Goal: Information Seeking & Learning: Learn about a topic

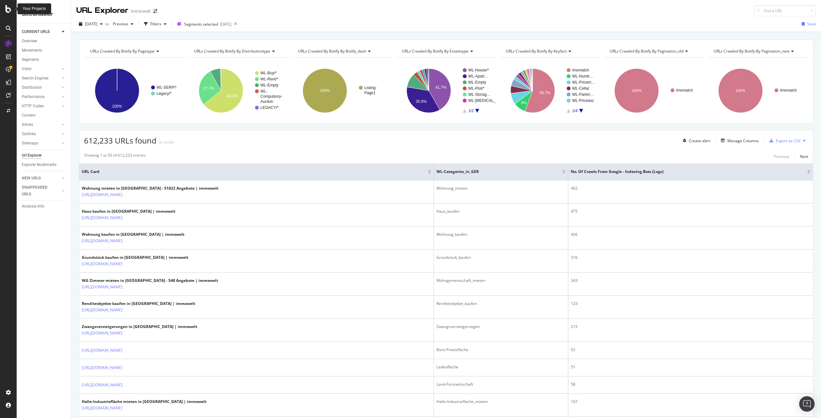
click at [10, 10] on icon at bounding box center [8, 9] width 6 height 8
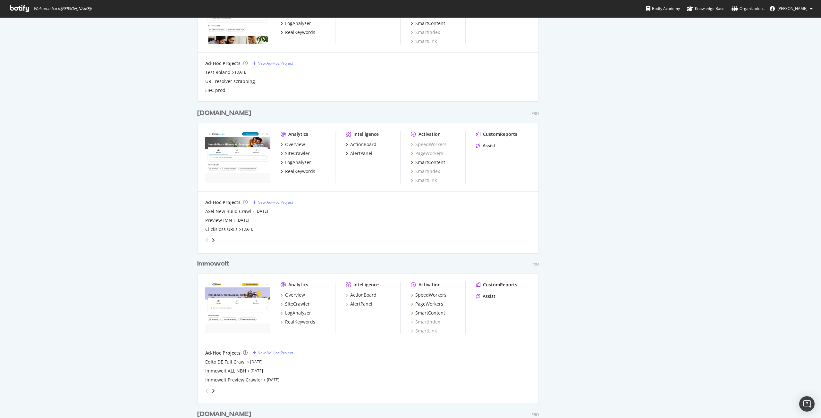
scroll to position [769, 0]
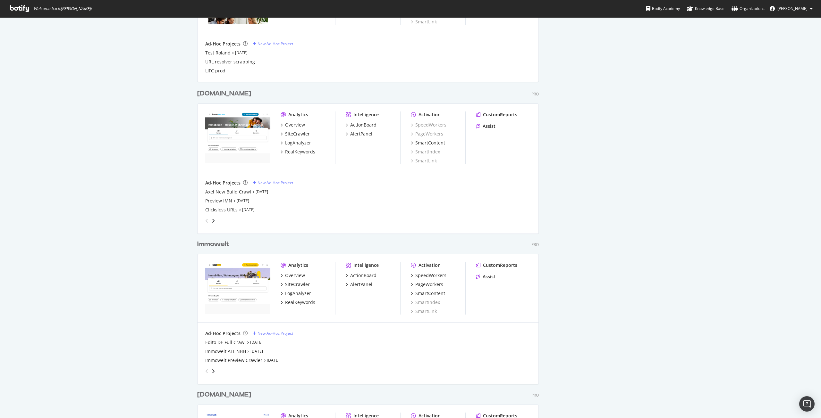
click at [215, 243] on div "Immowelt" at bounding box center [213, 244] width 32 height 9
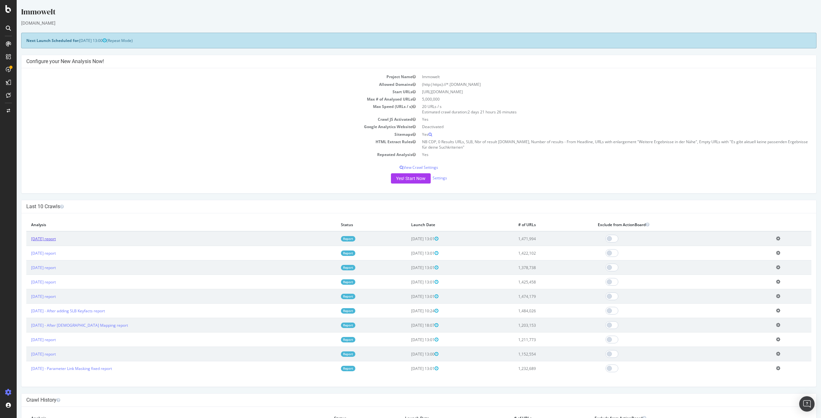
click at [45, 239] on link "2025 Sep. 5th report" at bounding box center [43, 238] width 25 height 5
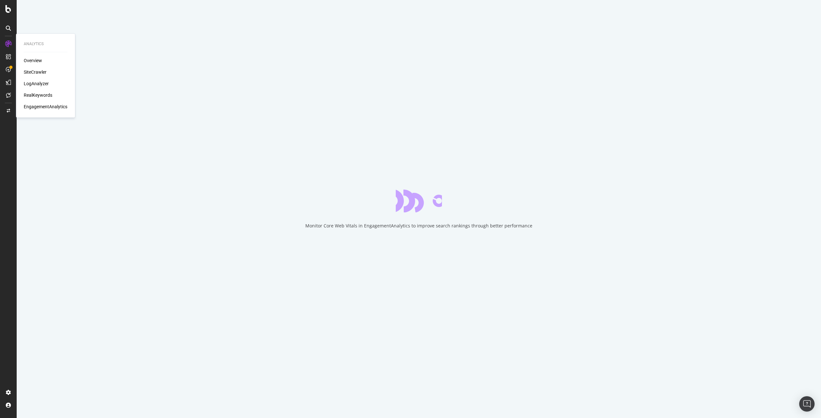
click at [35, 71] on div "SiteCrawler" at bounding box center [35, 72] width 23 height 6
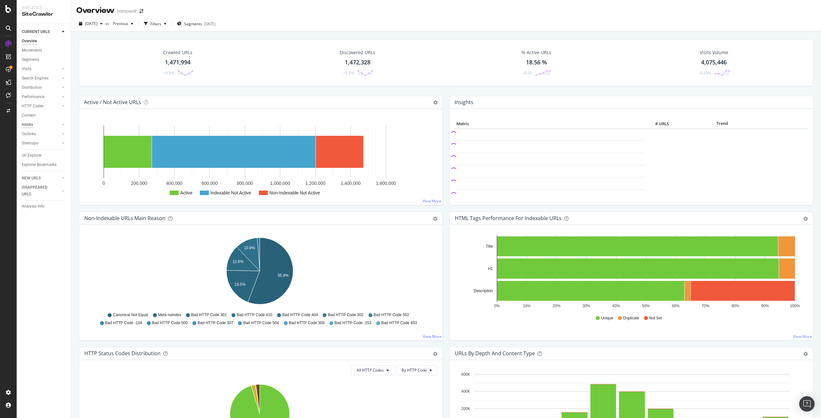
click at [31, 125] on div "Inlinks" at bounding box center [27, 124] width 11 height 7
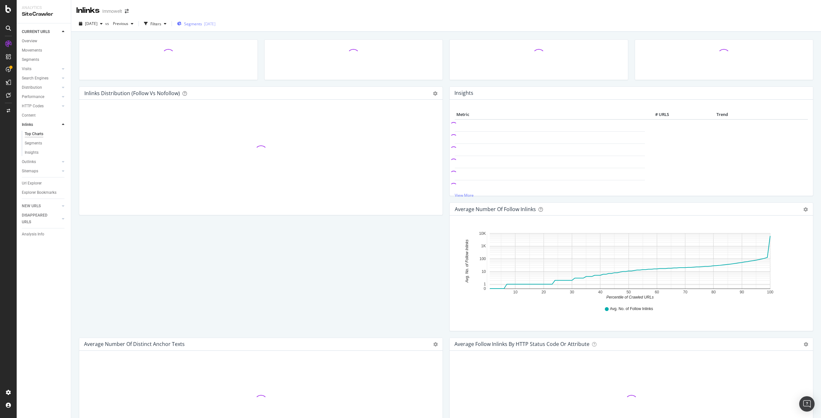
click at [202, 23] on span "Segments" at bounding box center [193, 23] width 18 height 5
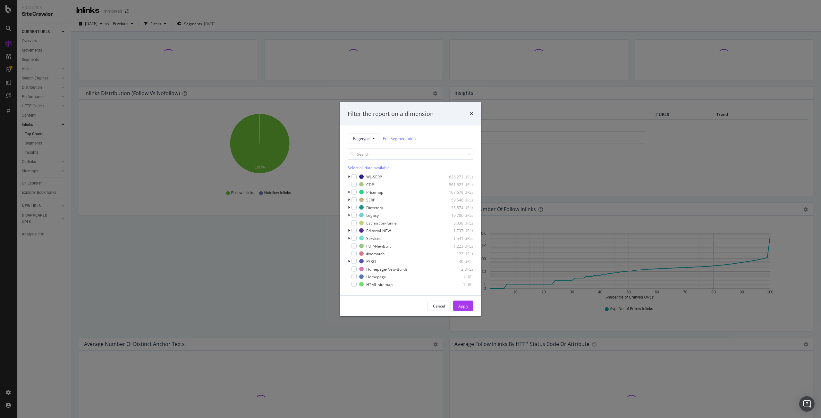
click at [401, 155] on input "modal" at bounding box center [411, 154] width 126 height 11
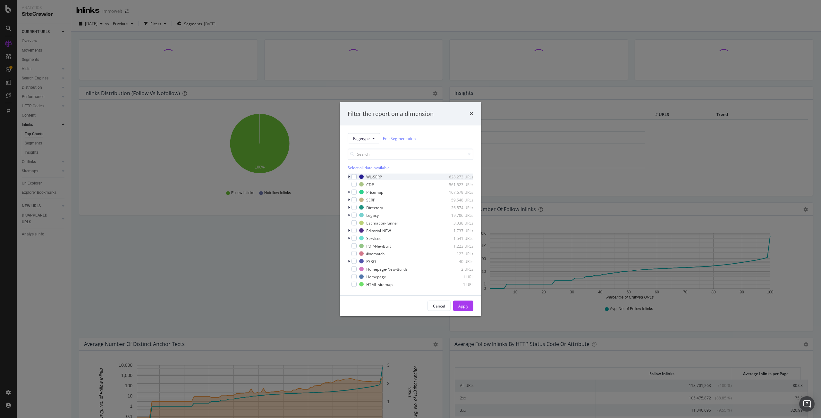
click at [350, 176] on div "modal" at bounding box center [350, 177] width 4 height 6
click at [349, 174] on icon "modal" at bounding box center [349, 176] width 3 height 4
click at [370, 154] on input "modal" at bounding box center [411, 154] width 126 height 11
click at [371, 140] on button "Pagetype" at bounding box center [364, 138] width 33 height 10
click at [407, 153] on input "modal" at bounding box center [411, 154] width 126 height 11
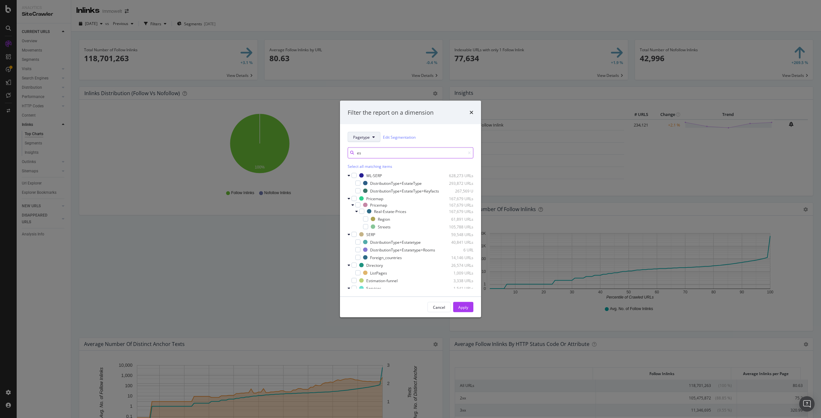
type input "es"
click at [373, 135] on icon "modal" at bounding box center [373, 137] width 3 height 4
click at [378, 194] on span "EstateType" at bounding box center [373, 193] width 41 height 6
click at [348, 207] on icon "modal" at bounding box center [349, 207] width 2 height 4
click at [358, 214] on div "modal" at bounding box center [357, 214] width 5 height 5
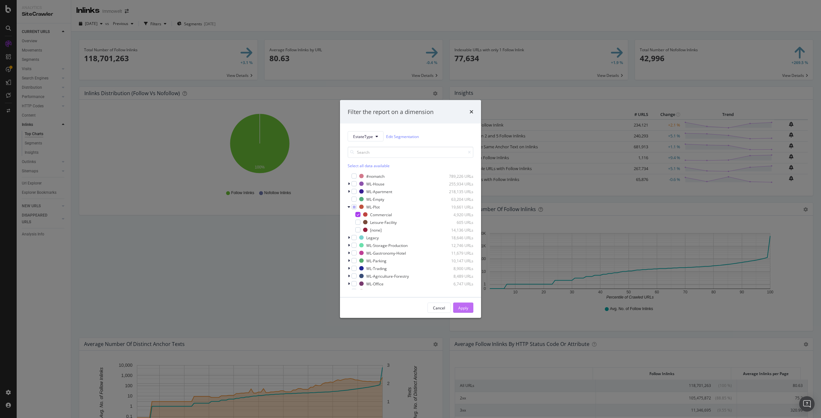
click at [463, 306] on div "Apply" at bounding box center [463, 307] width 10 height 5
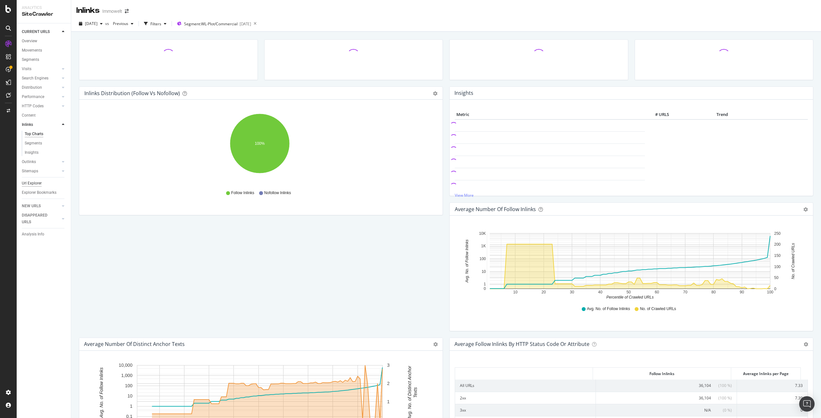
click at [32, 183] on div "Url Explorer" at bounding box center [32, 183] width 20 height 7
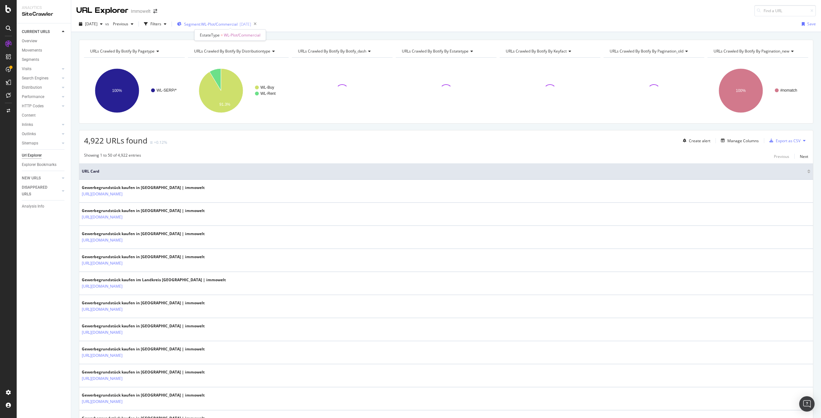
click at [214, 25] on span "Segment: WL-Plot/Commercial" at bounding box center [211, 23] width 54 height 5
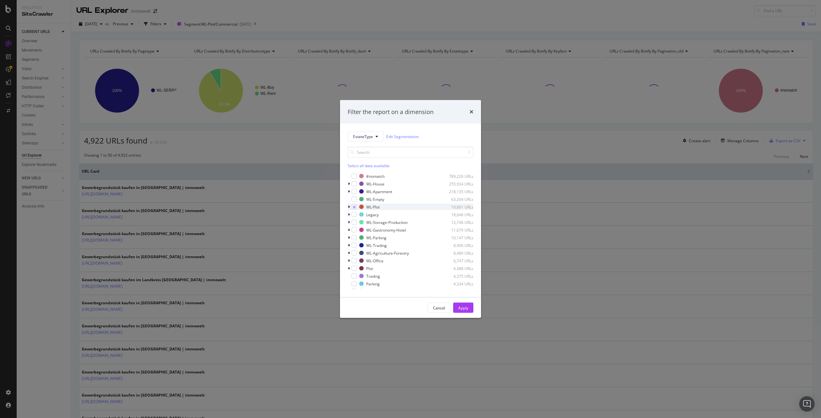
click at [349, 207] on icon "modal" at bounding box center [349, 207] width 2 height 4
click at [354, 207] on icon "modal" at bounding box center [354, 206] width 3 height 3
click at [357, 214] on icon "modal" at bounding box center [357, 214] width 3 height 3
click at [357, 215] on div "modal" at bounding box center [357, 214] width 5 height 5
click at [357, 215] on icon "modal" at bounding box center [357, 214] width 3 height 3
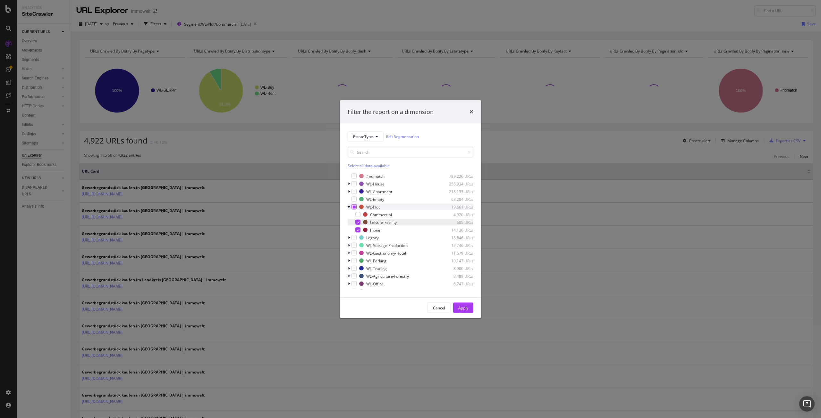
click at [357, 222] on icon "modal" at bounding box center [357, 222] width 3 height 3
click at [463, 307] on div "Apply" at bounding box center [463, 307] width 10 height 5
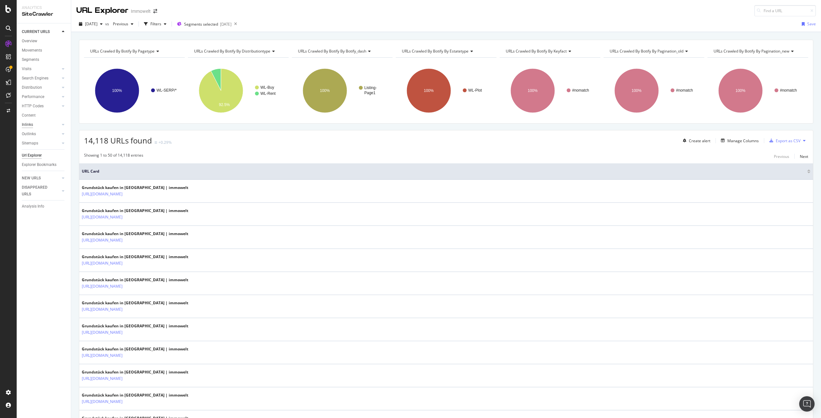
click at [31, 125] on div "Inlinks" at bounding box center [27, 124] width 11 height 7
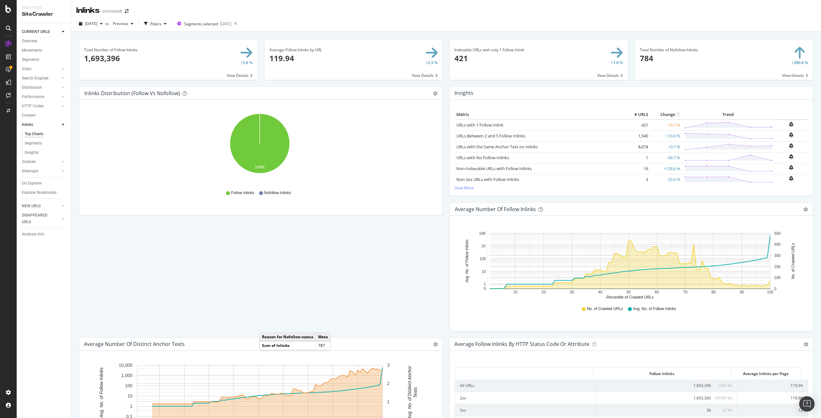
drag, startPoint x: 137, startPoint y: 56, endPoint x: 240, endPoint y: 86, distance: 107.6
click at [137, 56] on span at bounding box center [168, 60] width 178 height 40
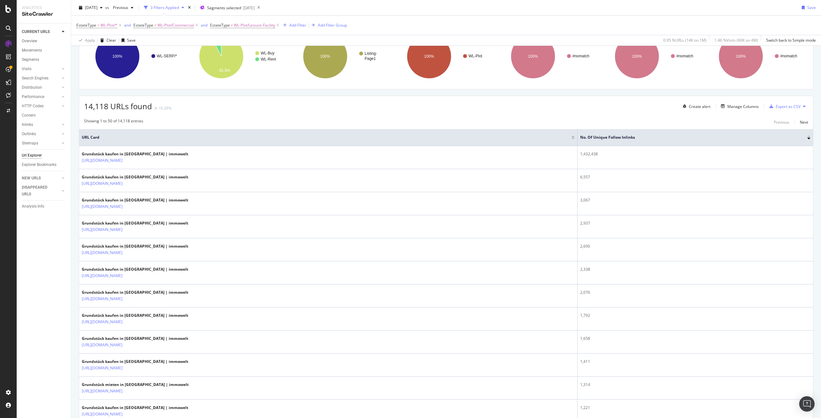
scroll to position [32, 0]
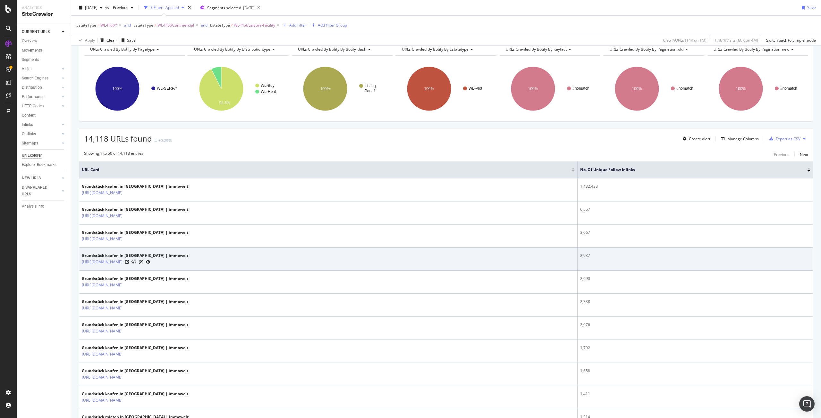
click at [150, 263] on icon at bounding box center [148, 262] width 4 height 4
drag, startPoint x: 83, startPoint y: 266, endPoint x: 232, endPoint y: 265, distance: 148.7
click at [232, 265] on td "Grundstück kaufen in Nordrhein-Westfalen | immowelt https://www.immowelt.de/suc…" at bounding box center [328, 259] width 498 height 23
copy link "ttps://www.immowelt.de/suche/kaufen/grundstueck/nordrhein-westfalen/ad04de5"
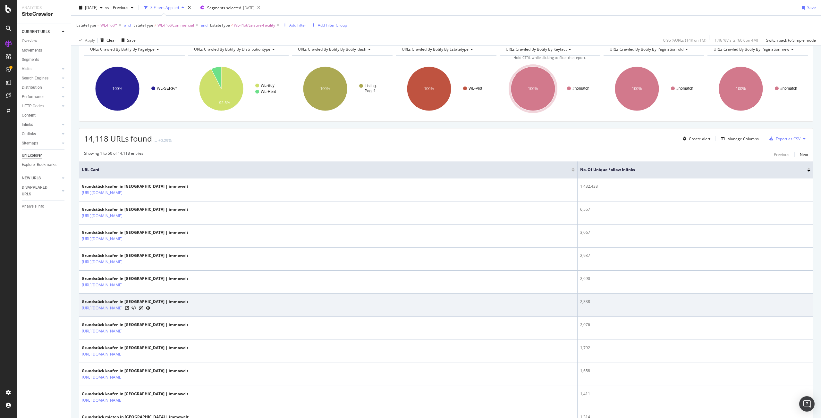
click at [150, 307] on icon at bounding box center [148, 308] width 4 height 4
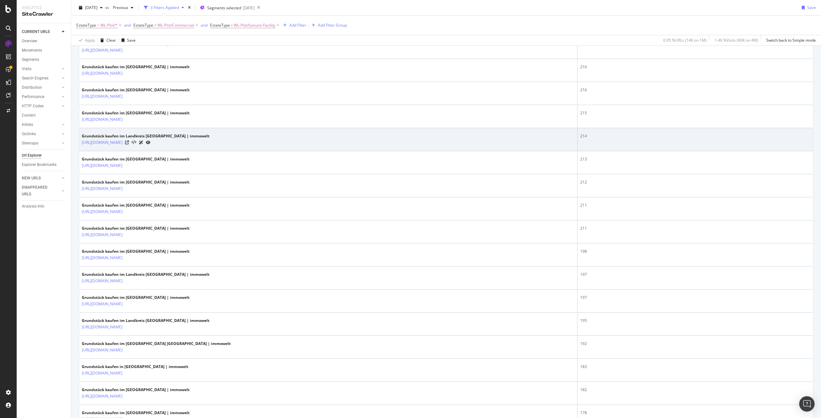
scroll to position [983, 0]
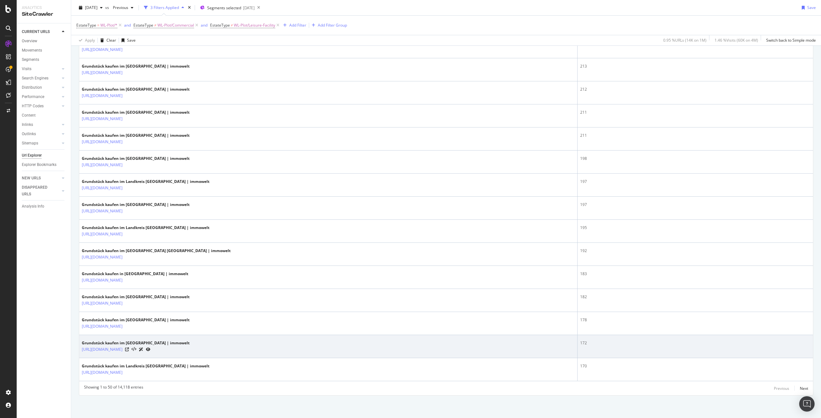
click at [150, 348] on icon at bounding box center [148, 350] width 4 height 4
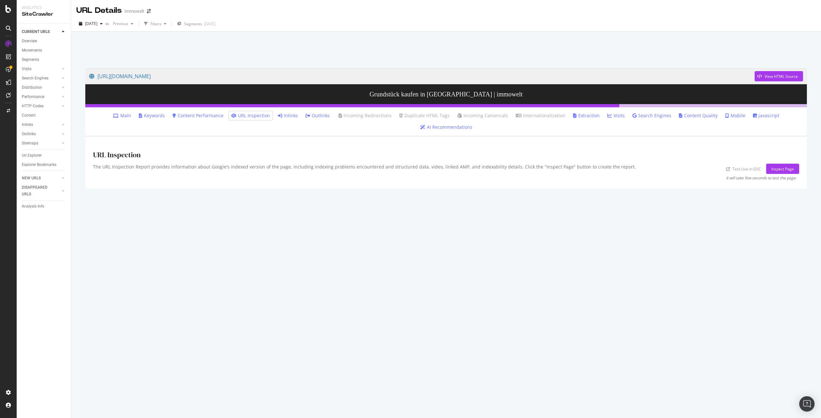
click at [278, 114] on link "Inlinks" at bounding box center [288, 116] width 20 height 6
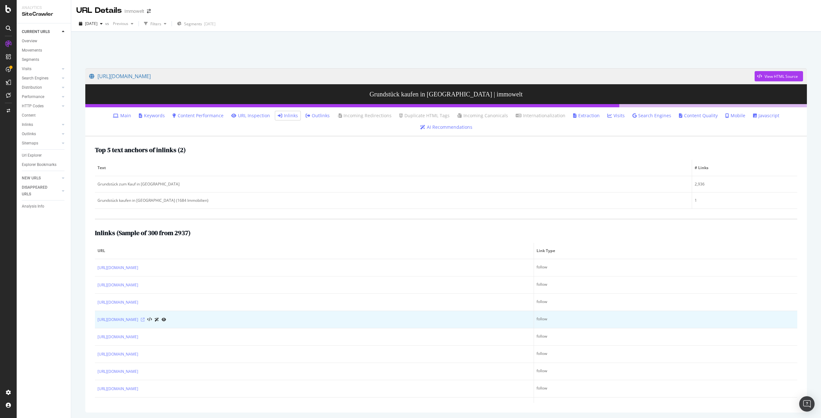
click at [145, 321] on icon at bounding box center [143, 320] width 4 height 4
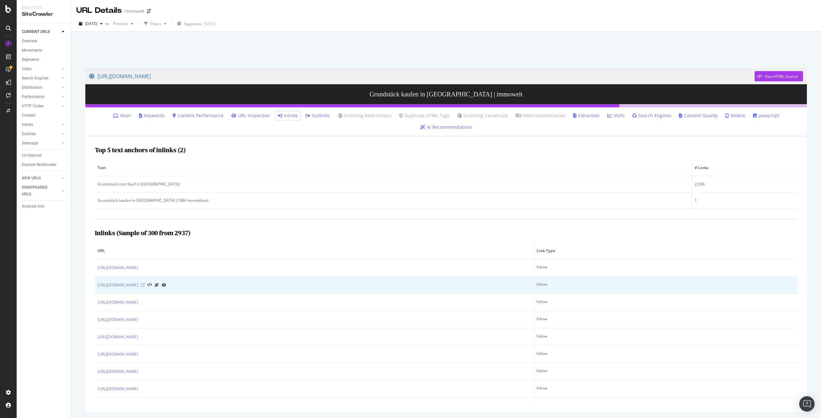
click at [145, 285] on icon at bounding box center [143, 285] width 4 height 4
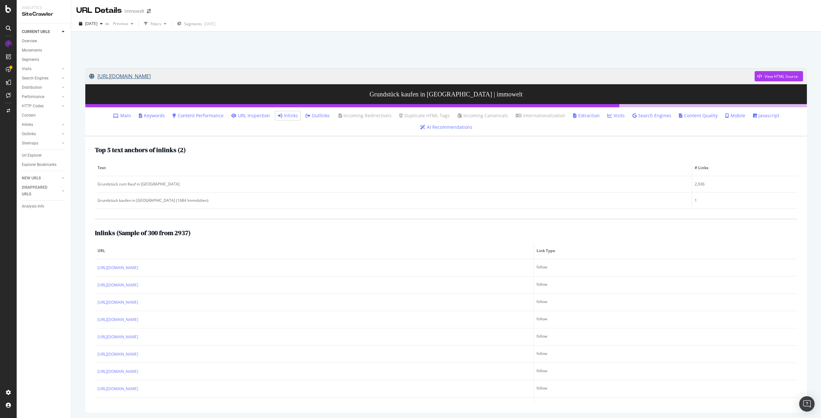
click at [110, 74] on link "https://www.immowelt.de/suche/kaufen/grundstueck/nordrhein-westfalen/ad04de5" at bounding box center [421, 76] width 665 height 16
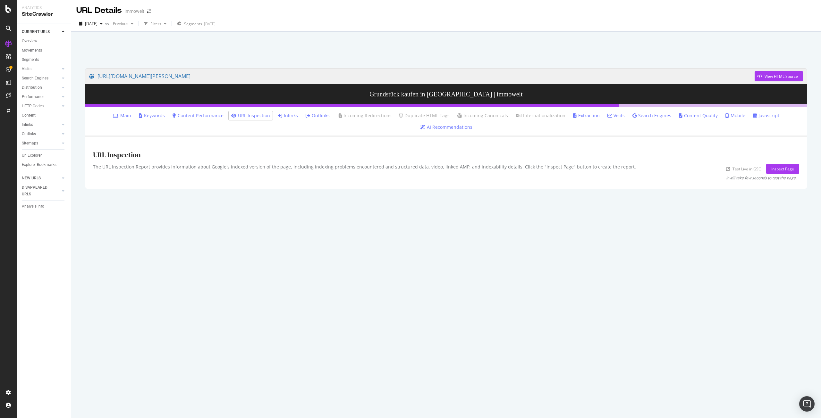
click at [278, 116] on link "Inlinks" at bounding box center [288, 116] width 20 height 6
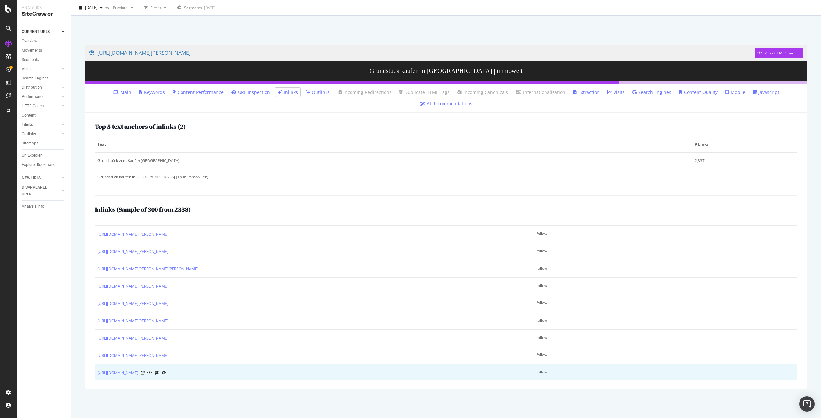
scroll to position [4167, 0]
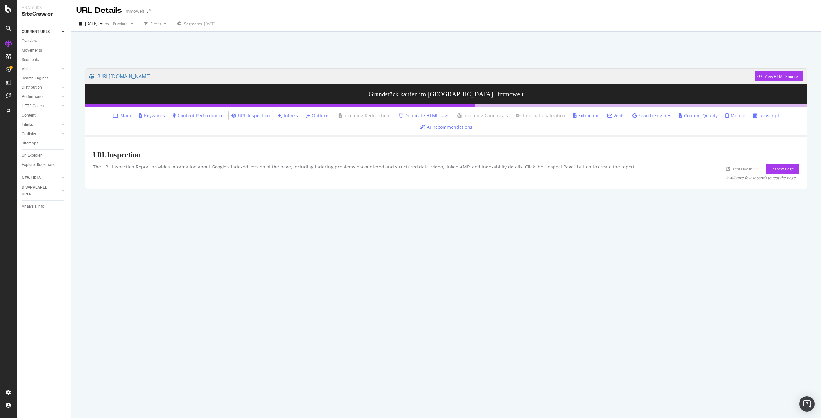
click at [231, 117] on link "URL Inspection" at bounding box center [250, 116] width 39 height 6
click at [278, 113] on link "Inlinks" at bounding box center [288, 116] width 20 height 6
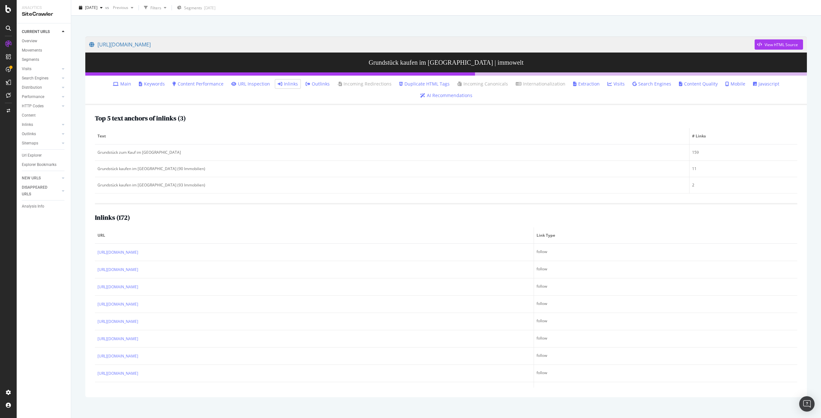
click at [583, 83] on link "Extraction" at bounding box center [586, 84] width 27 height 6
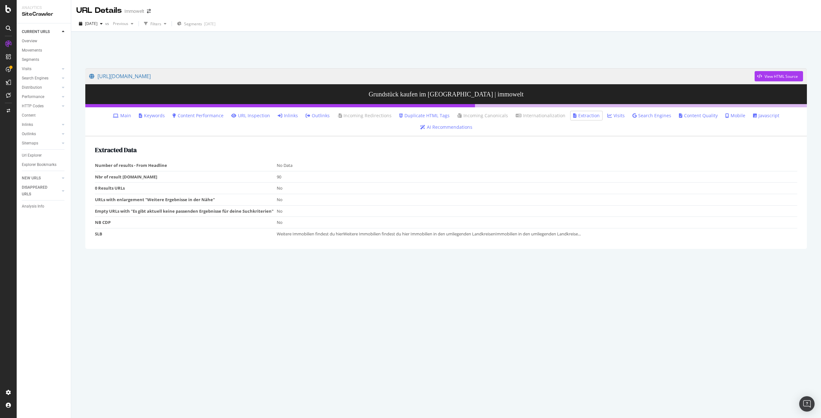
click at [306, 116] on link "Outlinks" at bounding box center [318, 116] width 24 height 6
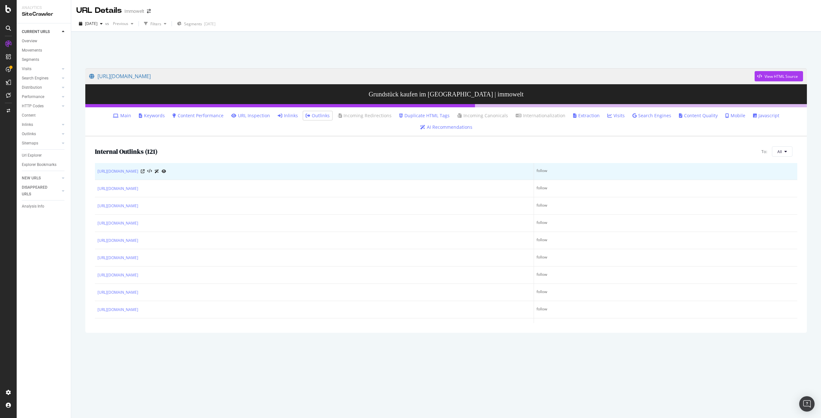
scroll to position [64, 0]
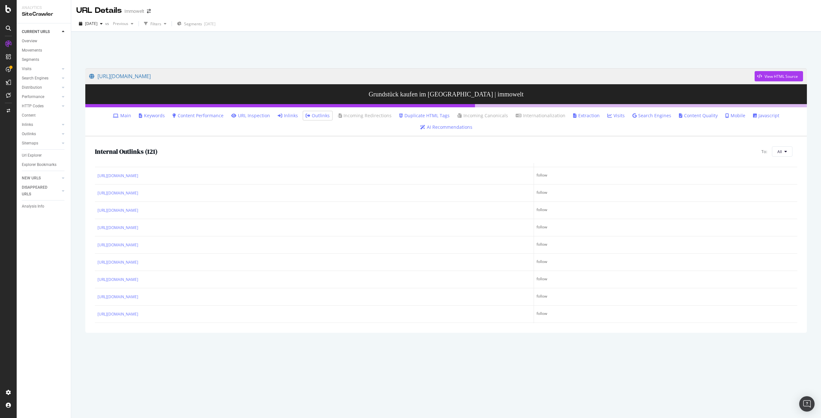
click at [278, 115] on link "Inlinks" at bounding box center [288, 116] width 20 height 6
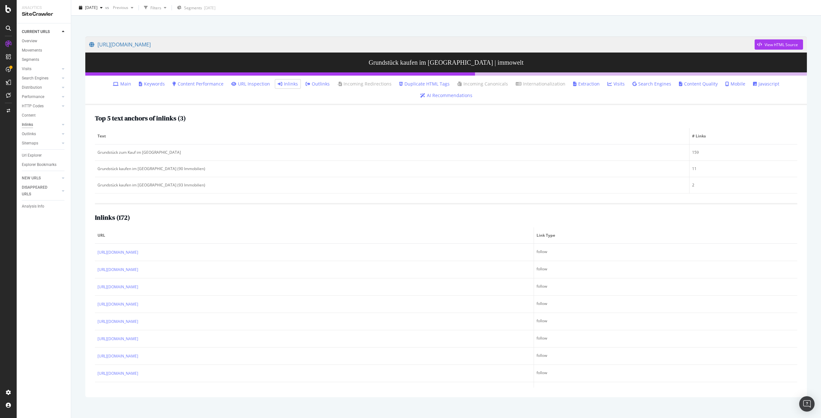
click at [30, 125] on div "Inlinks" at bounding box center [27, 124] width 11 height 7
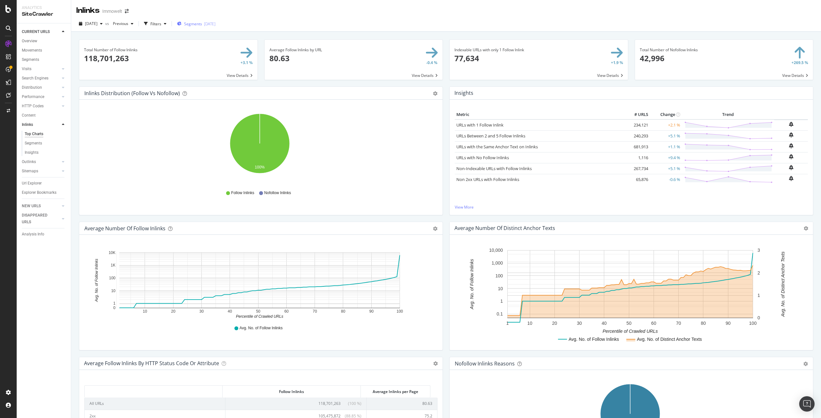
click at [202, 22] on span "Segments" at bounding box center [193, 23] width 18 height 5
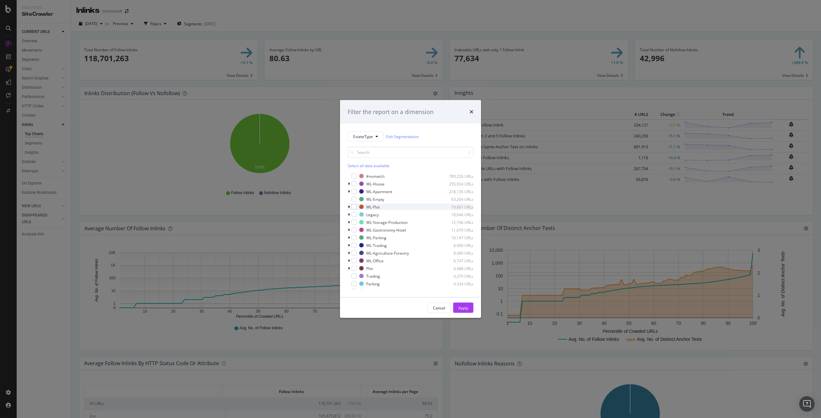
click at [349, 207] on icon "modal" at bounding box center [349, 207] width 2 height 4
click at [357, 230] on div "modal" at bounding box center [357, 230] width 5 height 5
click at [467, 309] on div "Apply" at bounding box center [463, 307] width 10 height 5
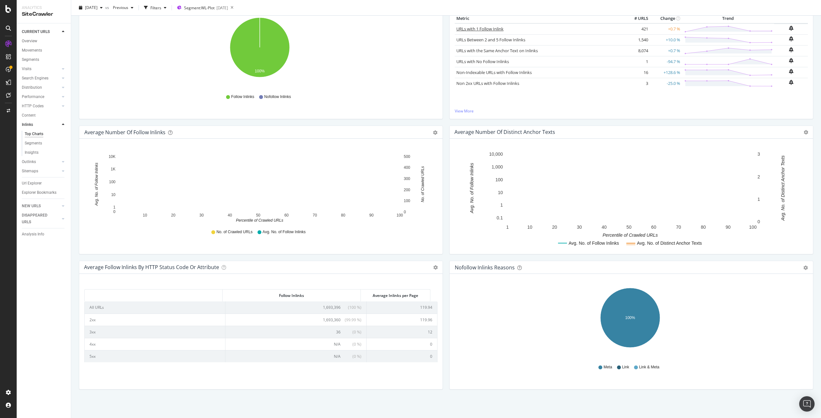
scroll to position [96, 0]
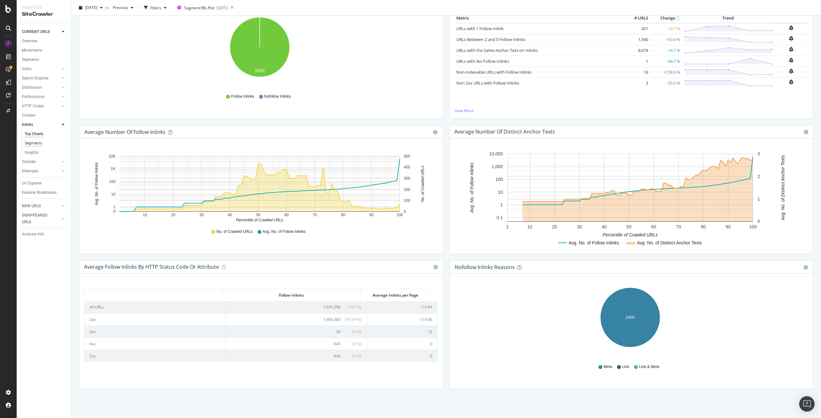
click at [37, 144] on div "Segments" at bounding box center [33, 143] width 17 height 7
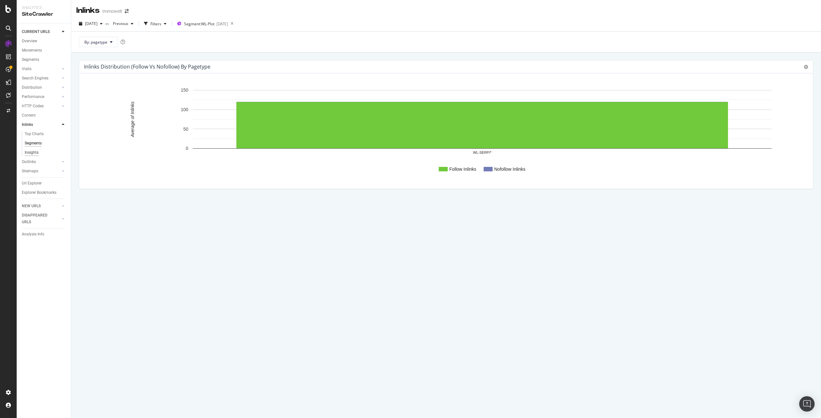
click at [31, 151] on div "Insights" at bounding box center [32, 152] width 14 height 7
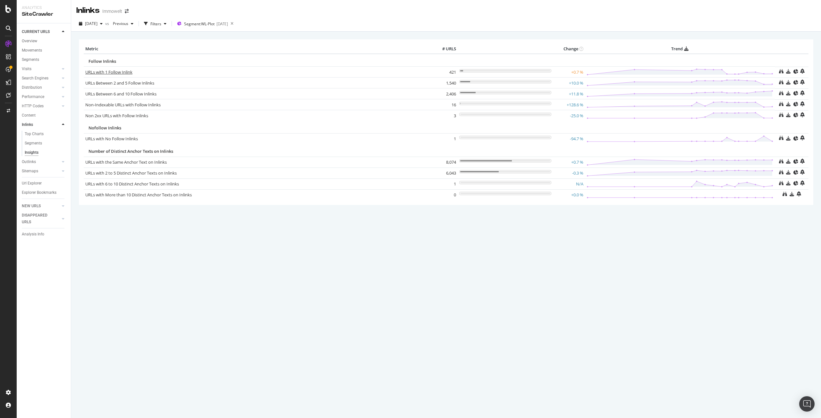
click at [115, 71] on link "URLs with 1 Follow Inlink" at bounding box center [108, 72] width 47 height 6
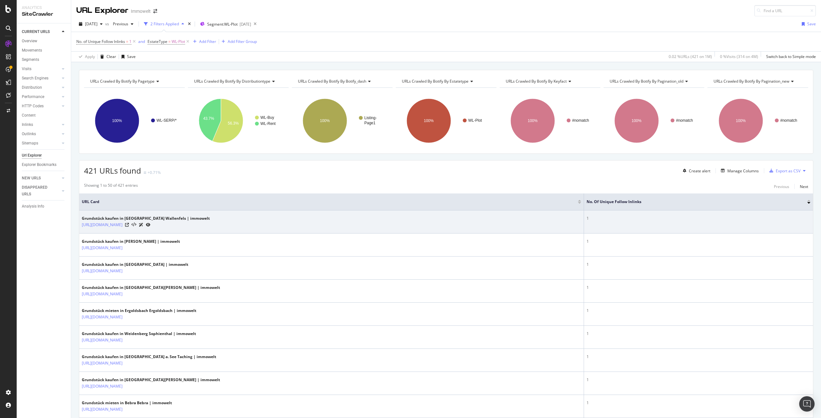
click at [150, 226] on icon at bounding box center [148, 225] width 4 height 4
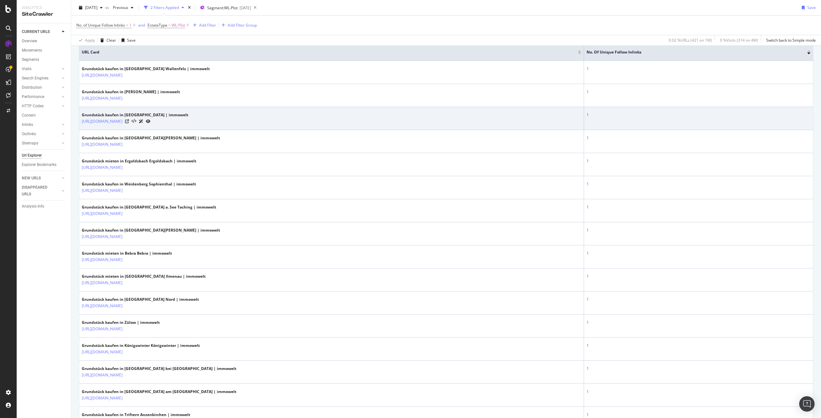
scroll to position [160, 0]
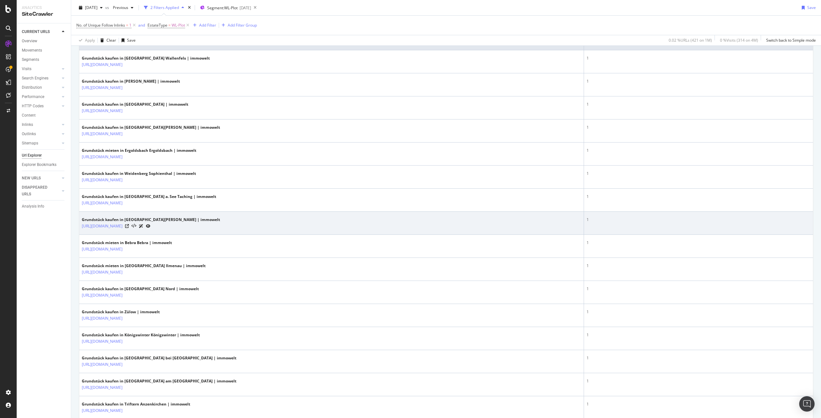
click at [150, 226] on icon at bounding box center [148, 226] width 4 height 4
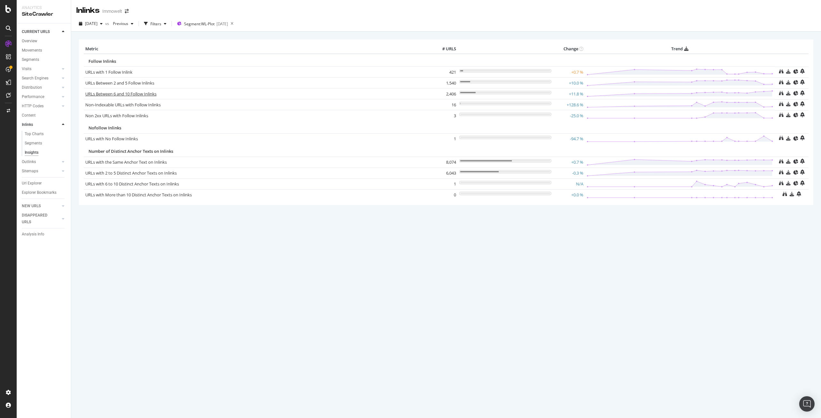
click at [123, 96] on link "URLs Between 6 and 10 Follow Inlinks" at bounding box center [120, 94] width 71 height 6
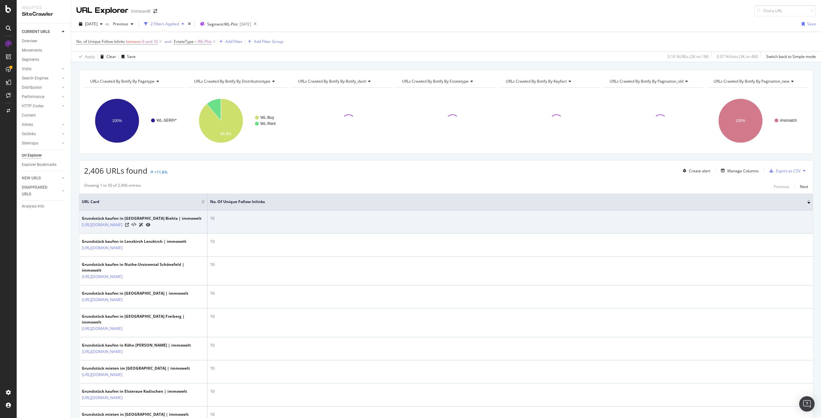
click at [150, 227] on icon at bounding box center [148, 225] width 4 height 4
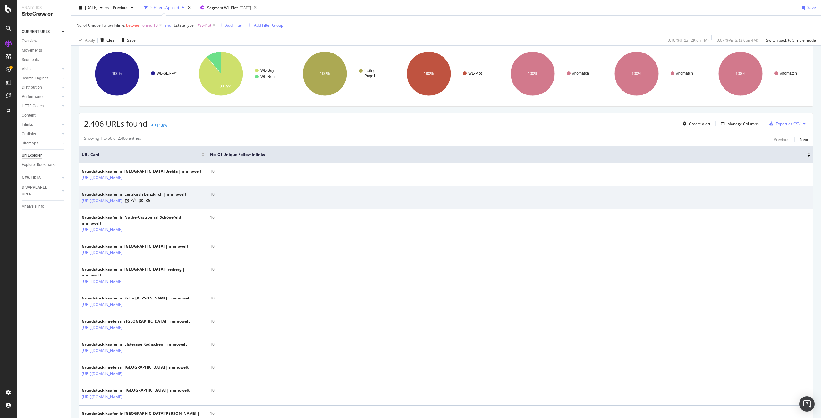
scroll to position [64, 0]
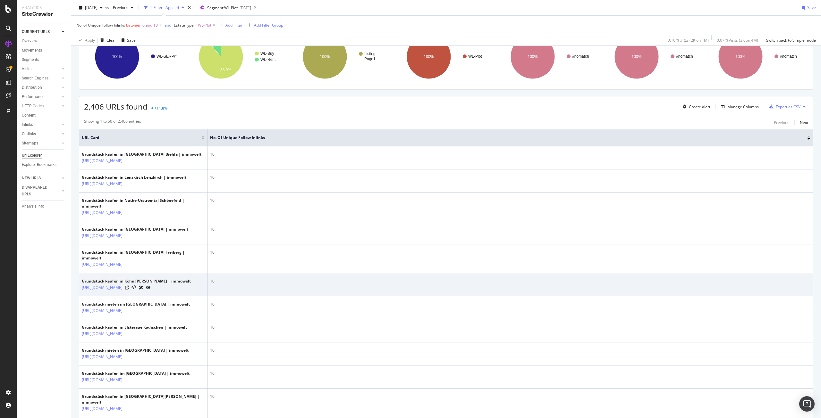
click at [150, 290] on icon at bounding box center [148, 288] width 4 height 4
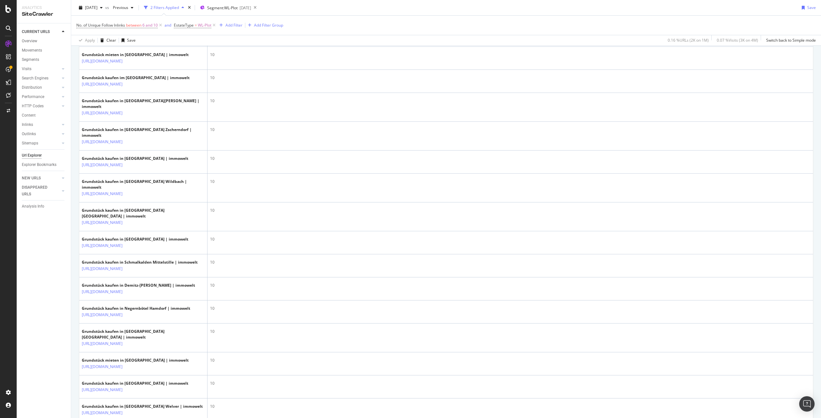
scroll to position [417, 0]
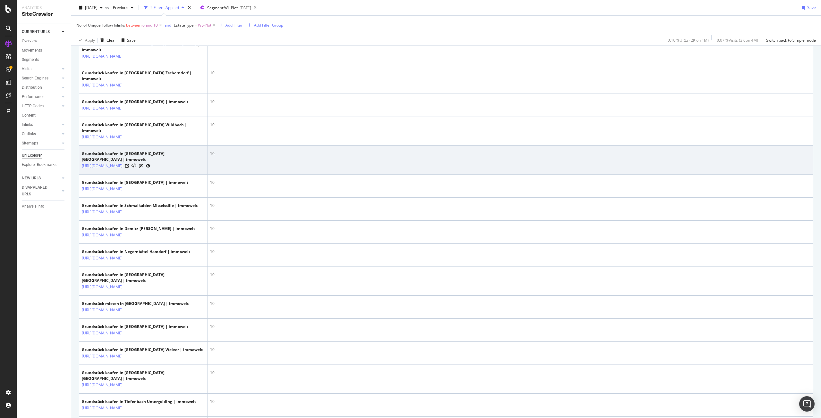
click at [150, 168] on icon at bounding box center [148, 166] width 4 height 4
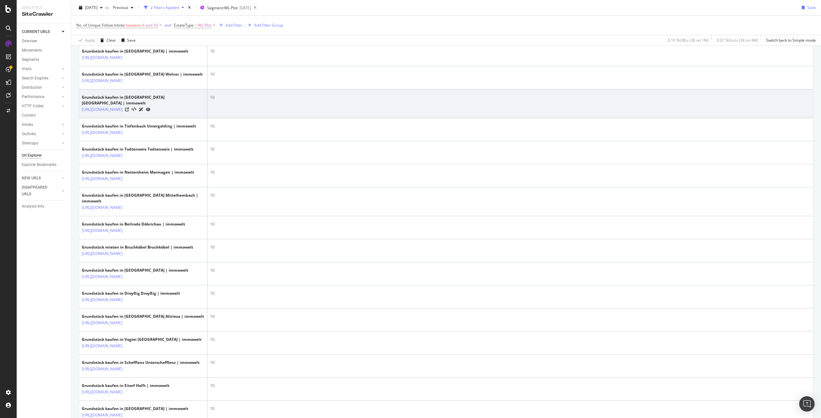
scroll to position [737, 0]
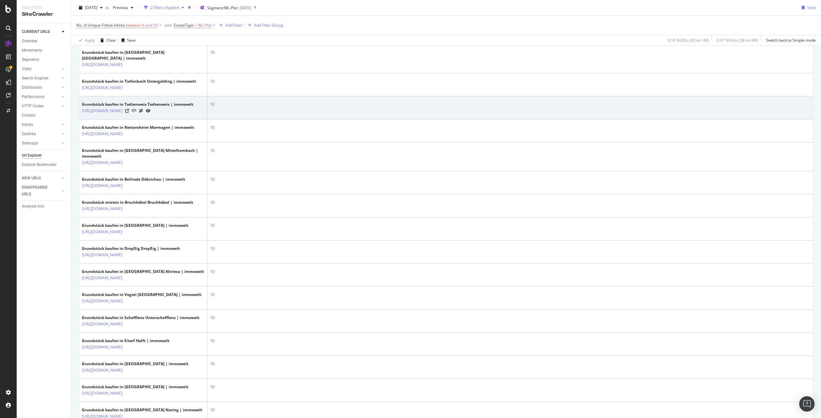
click at [150, 113] on icon at bounding box center [148, 111] width 4 height 4
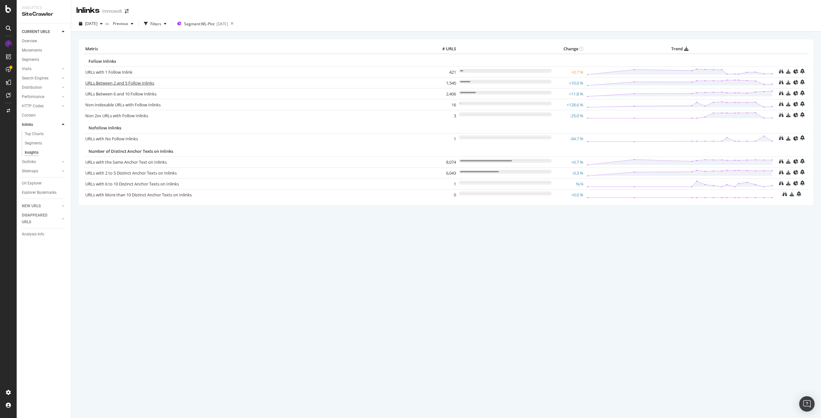
click at [132, 83] on link "URLs Between 2 and 5 Follow Inlinks" at bounding box center [119, 83] width 69 height 6
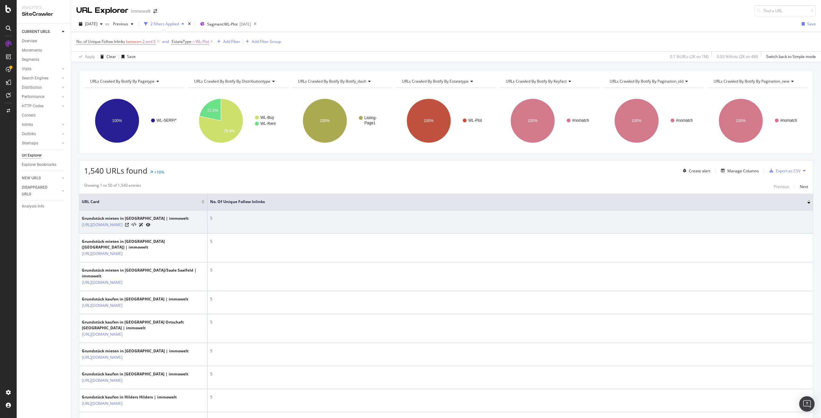
click at [150, 227] on icon at bounding box center [148, 225] width 4 height 4
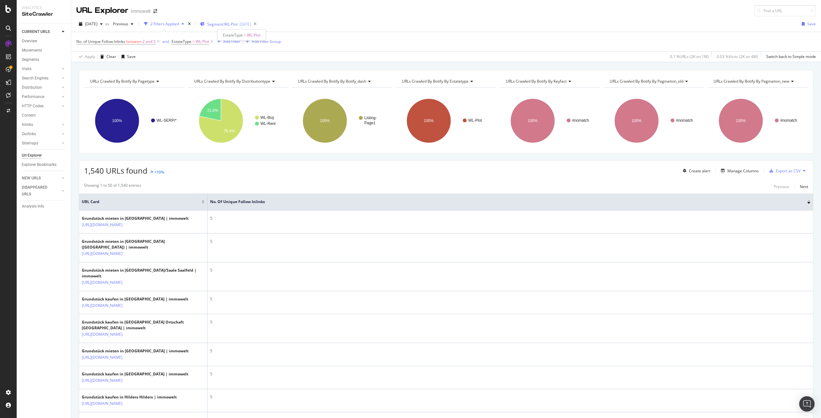
click at [235, 22] on span "Segment: WL-Plot" at bounding box center [222, 23] width 30 height 5
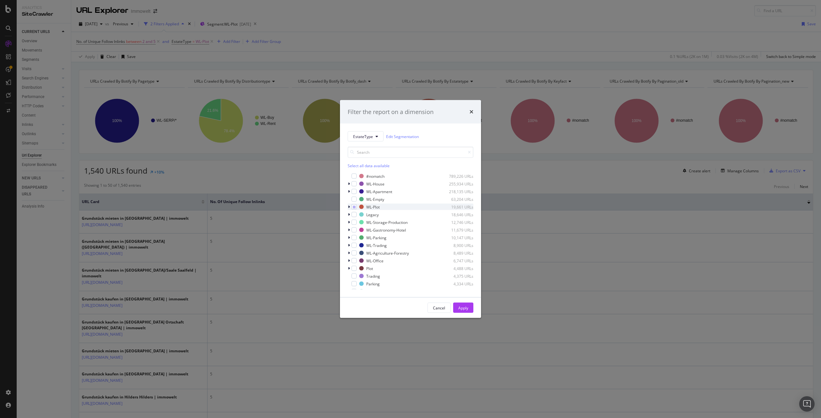
click at [349, 206] on icon "modal" at bounding box center [349, 207] width 2 height 4
click at [514, 153] on div "Filter the report on a dimension EstateType Edit Segmentation Select all data a…" at bounding box center [410, 209] width 821 height 418
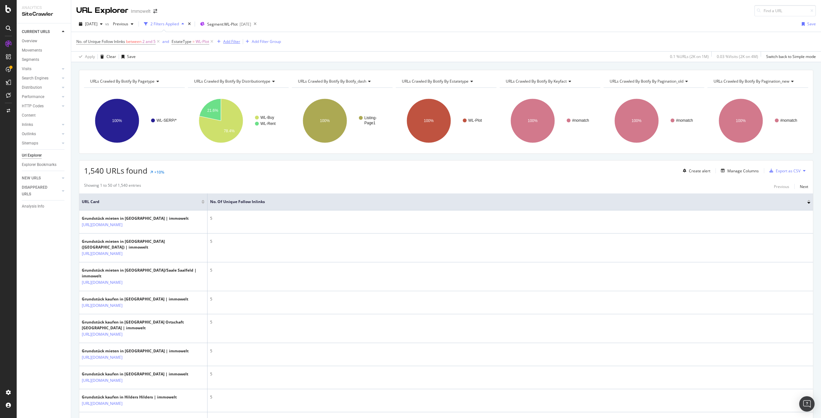
click at [230, 41] on div "Add Filter" at bounding box center [231, 41] width 17 height 5
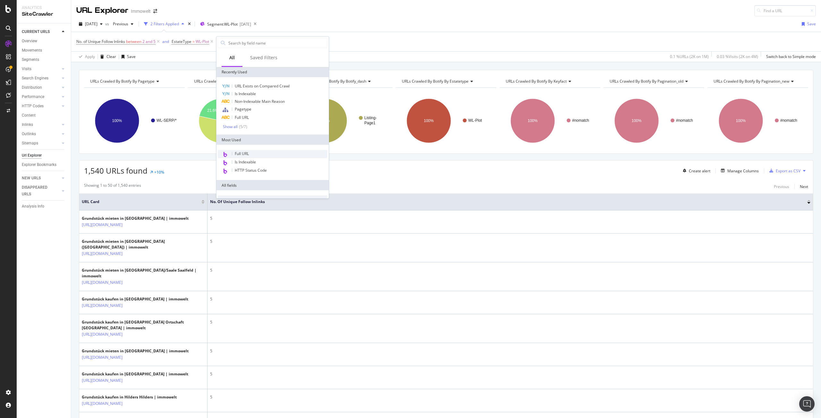
click at [267, 150] on div "Full URL" at bounding box center [273, 154] width 110 height 8
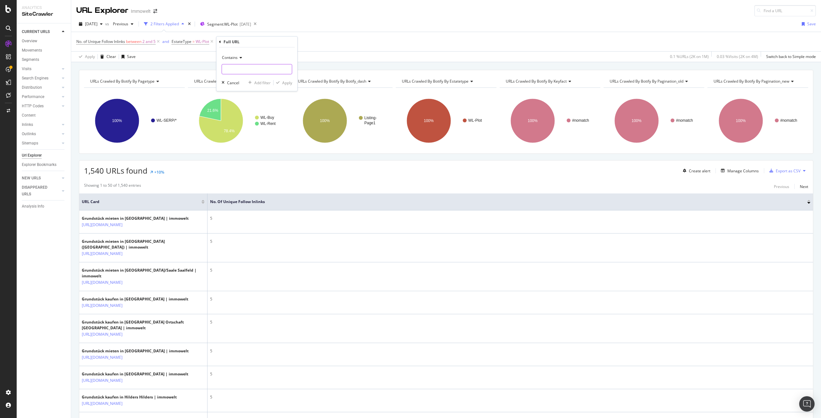
click at [243, 70] on input "text" at bounding box center [257, 69] width 70 height 10
paste input "/suche/kaufen/grundstueck/"
type input "/suche/kaufen/grundstueck/"
click at [291, 83] on div "Apply" at bounding box center [287, 82] width 10 height 5
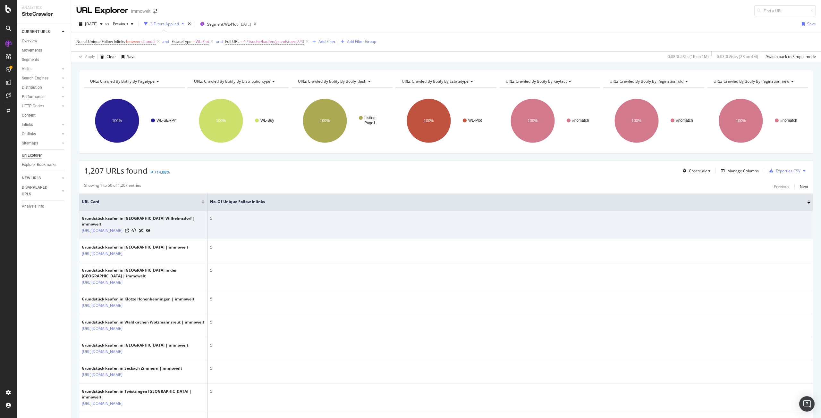
click at [150, 230] on icon at bounding box center [148, 231] width 4 height 4
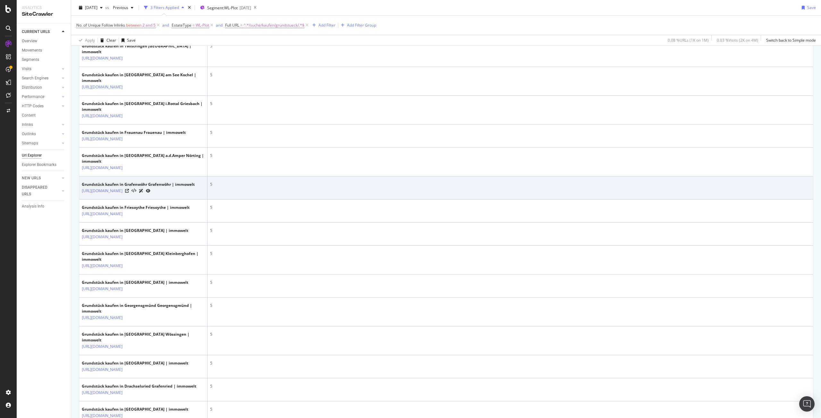
scroll to position [353, 0]
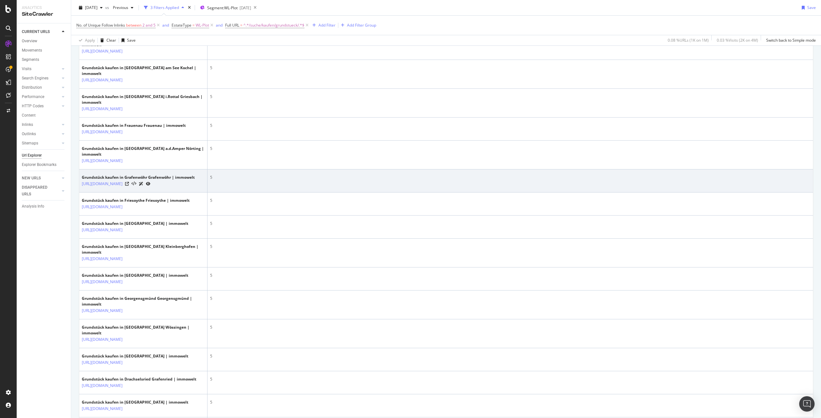
click at [150, 186] on icon at bounding box center [148, 184] width 4 height 4
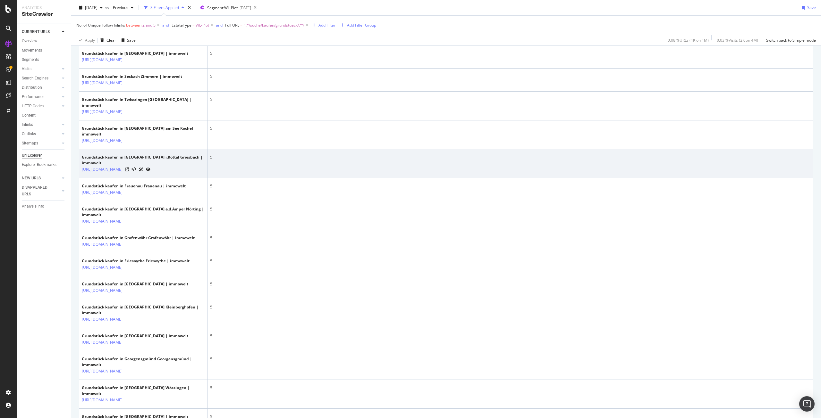
scroll to position [289, 0]
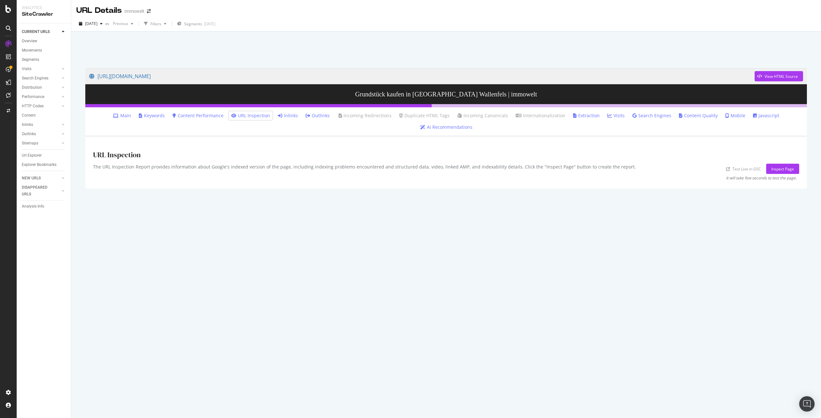
click at [278, 117] on link "Inlinks" at bounding box center [288, 116] width 20 height 6
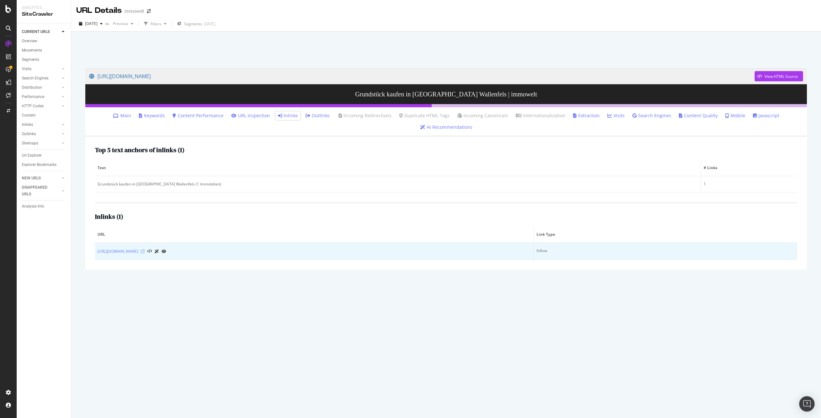
click at [145, 250] on icon at bounding box center [143, 252] width 4 height 4
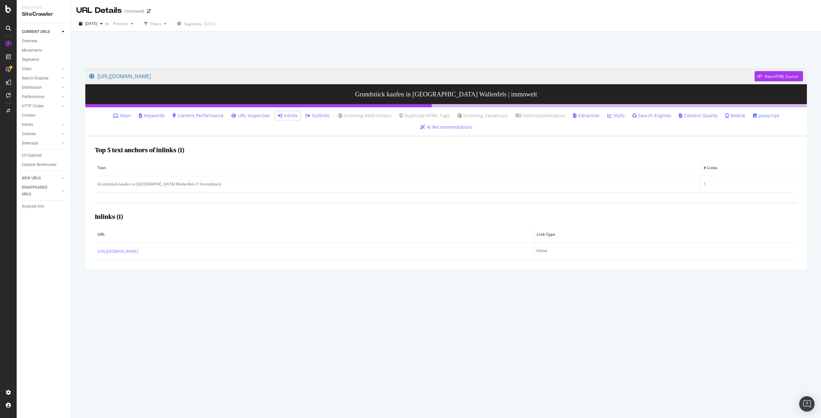
click at [425, 21] on div "[DATE] vs Previous Filters Segments [DATE]" at bounding box center [446, 25] width 750 height 13
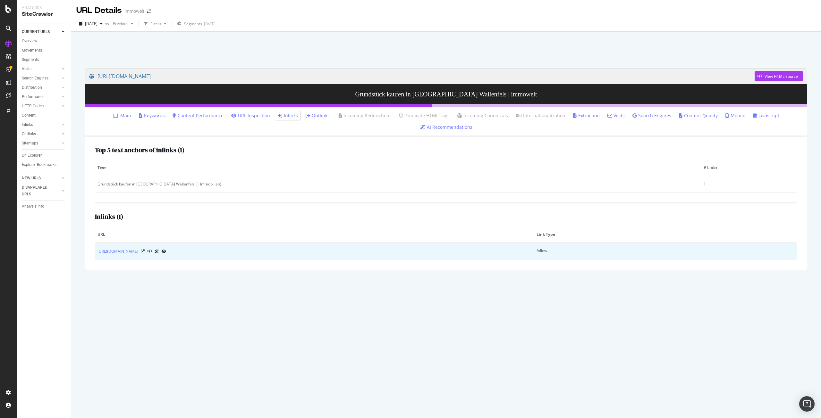
click at [261, 245] on td "[URL][DOMAIN_NAME]" at bounding box center [314, 251] width 439 height 17
drag, startPoint x: 263, startPoint y: 244, endPoint x: 97, endPoint y: 241, distance: 166.1
click at [97, 243] on td "[URL][DOMAIN_NAME]" at bounding box center [314, 251] width 439 height 17
copy link "[URL][DOMAIN_NAME]"
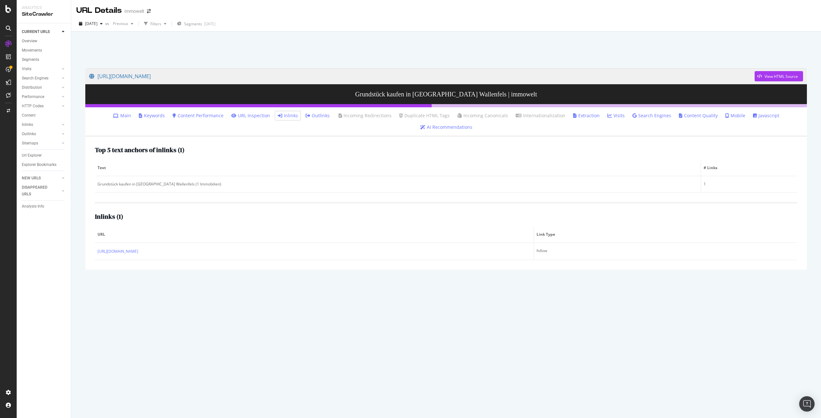
click at [310, 303] on div "[URL][DOMAIN_NAME] View HTML Source Grundstück kaufen in [GEOGRAPHIC_DATA] Wall…" at bounding box center [446, 240] width 734 height 356
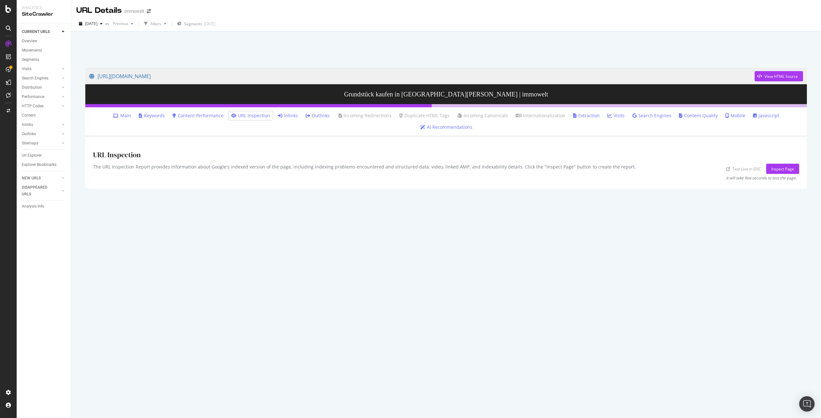
click at [278, 114] on link "Inlinks" at bounding box center [288, 116] width 20 height 6
click at [278, 116] on link "Inlinks" at bounding box center [288, 116] width 20 height 6
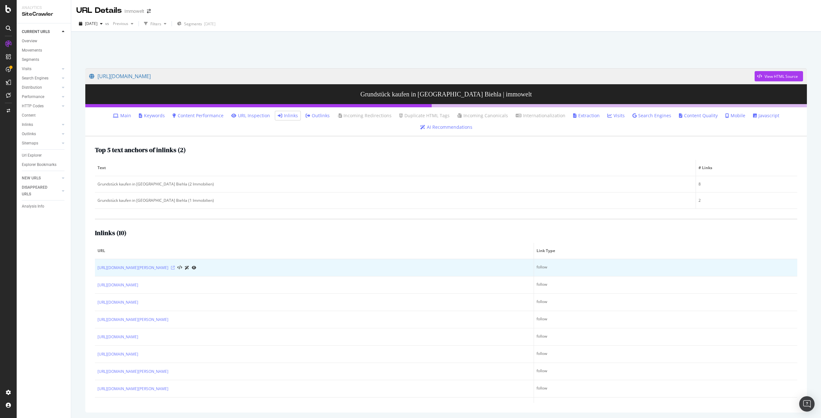
click at [175, 268] on icon at bounding box center [173, 268] width 4 height 4
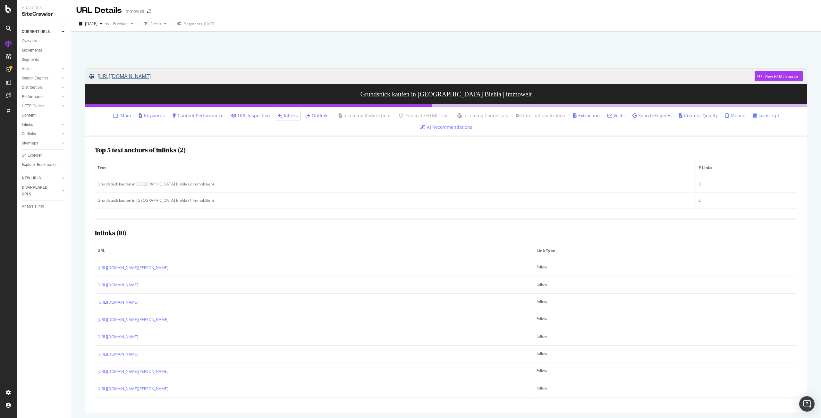
click at [328, 79] on link "https://www.immowelt.de/suche/kaufen/grundstueck/elsterwerda-04910/biehla-4910/…" at bounding box center [421, 76] width 665 height 16
click at [253, 74] on link "https://www.immowelt.de/suche/kaufen/grundstueck/elsterwerda-04910/biehla-4910/…" at bounding box center [421, 76] width 665 height 16
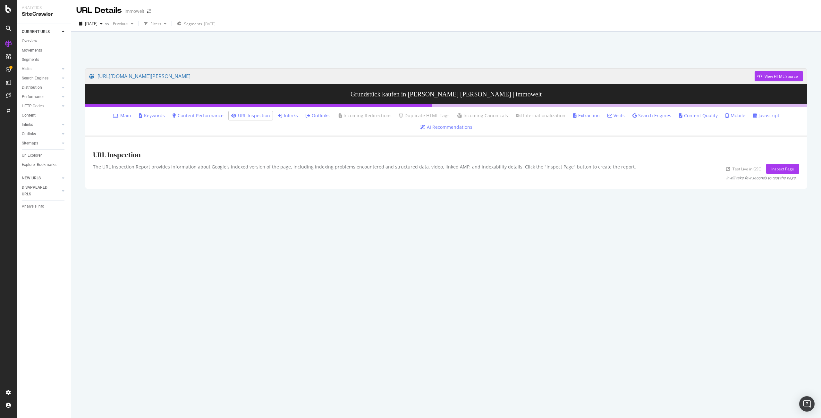
click at [278, 114] on link "Inlinks" at bounding box center [288, 116] width 20 height 6
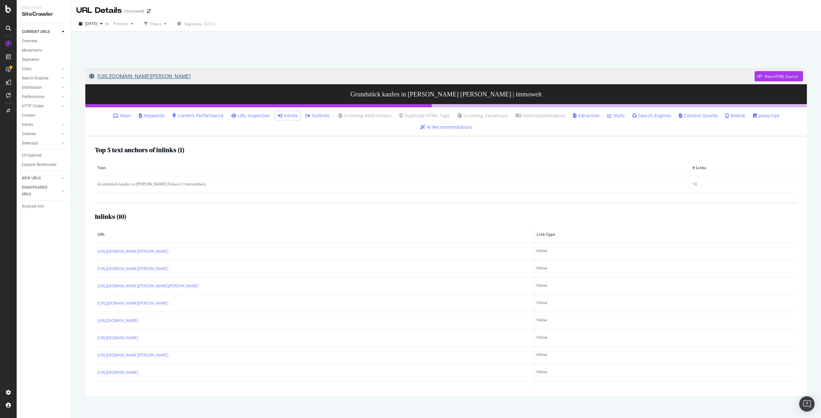
click at [234, 79] on link "[URL][DOMAIN_NAME][PERSON_NAME]" at bounding box center [421, 76] width 665 height 16
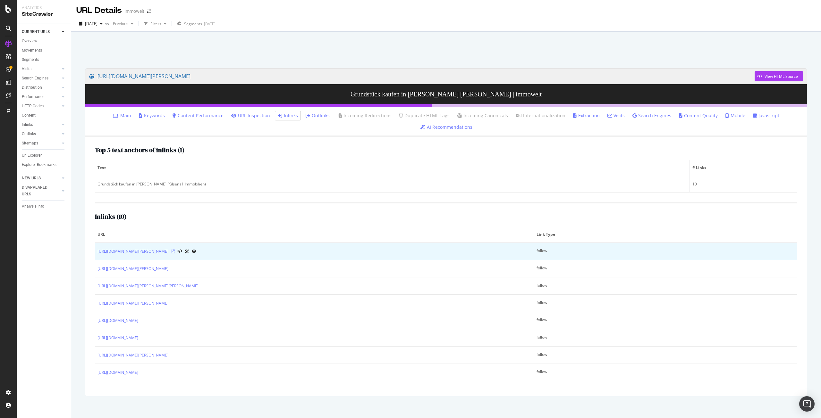
click at [175, 250] on icon at bounding box center [173, 252] width 4 height 4
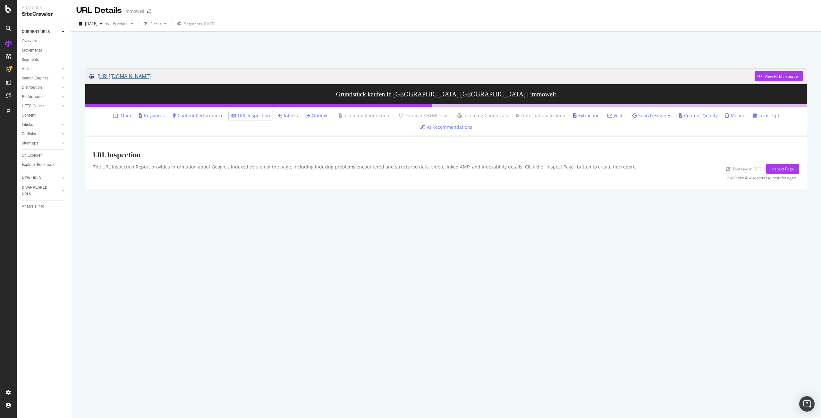
click at [367, 76] on link "[URL][DOMAIN_NAME]" at bounding box center [421, 76] width 665 height 16
click at [278, 113] on link "Inlinks" at bounding box center [288, 116] width 20 height 6
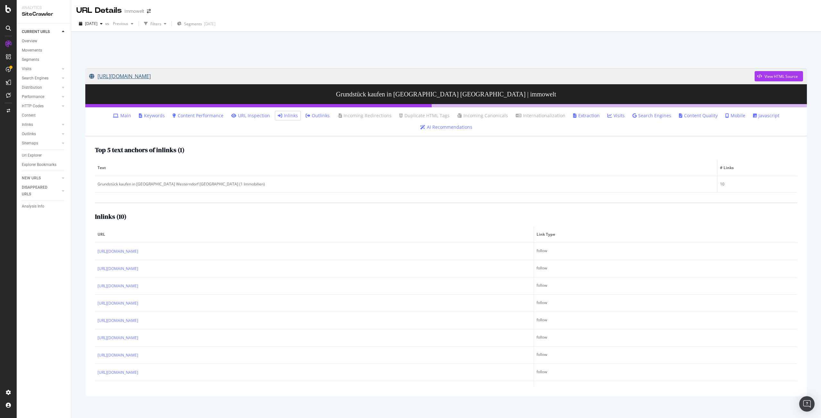
click at [307, 75] on link "[URL][DOMAIN_NAME]" at bounding box center [421, 76] width 665 height 16
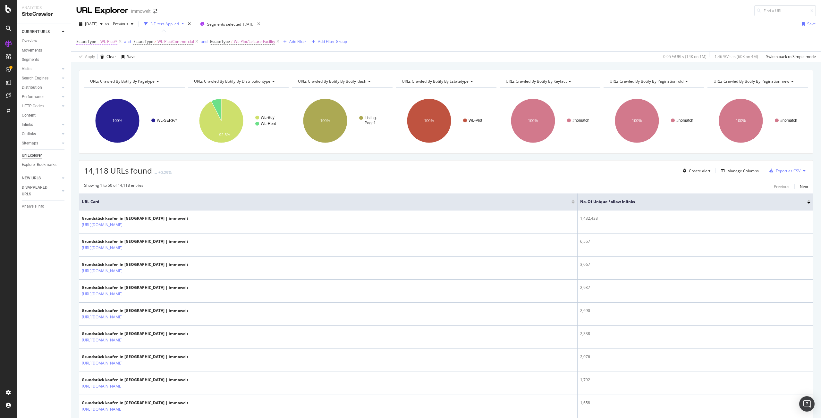
click at [95, 40] on span "EstateType" at bounding box center [86, 41] width 20 height 5
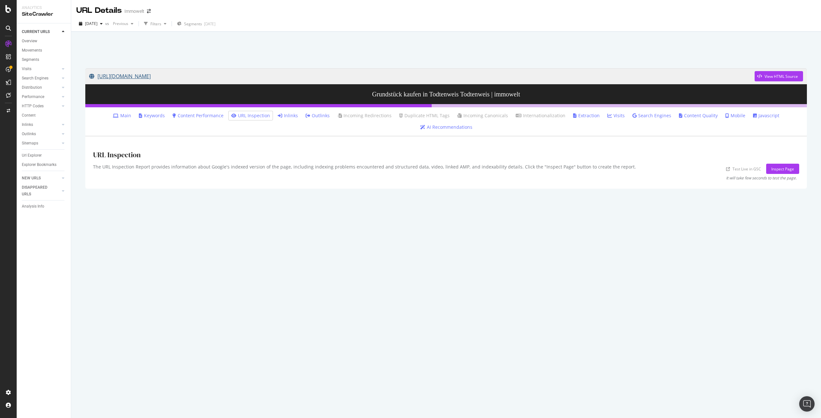
click at [285, 77] on link "[URL][DOMAIN_NAME]" at bounding box center [421, 76] width 665 height 16
click at [278, 118] on link "Inlinks" at bounding box center [288, 116] width 20 height 6
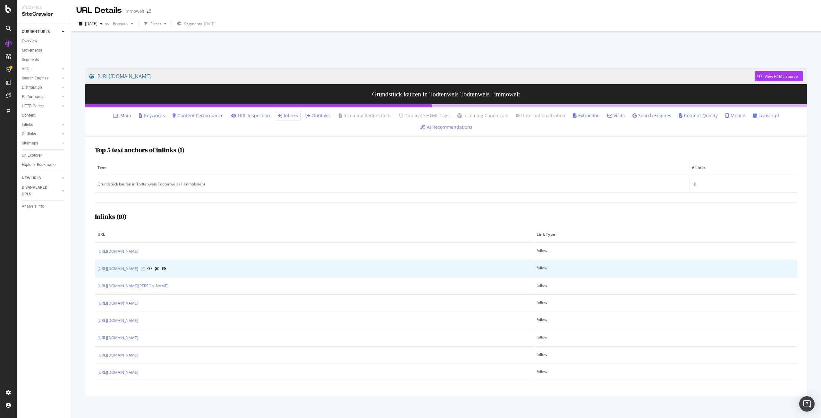
click at [145, 267] on icon at bounding box center [143, 269] width 4 height 4
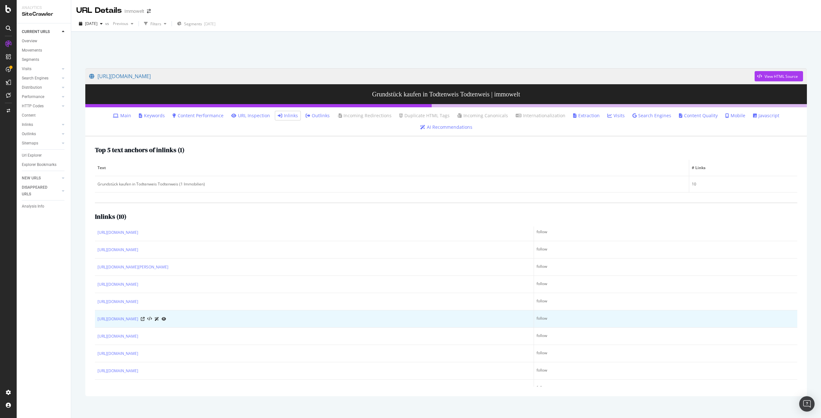
scroll to position [29, 0]
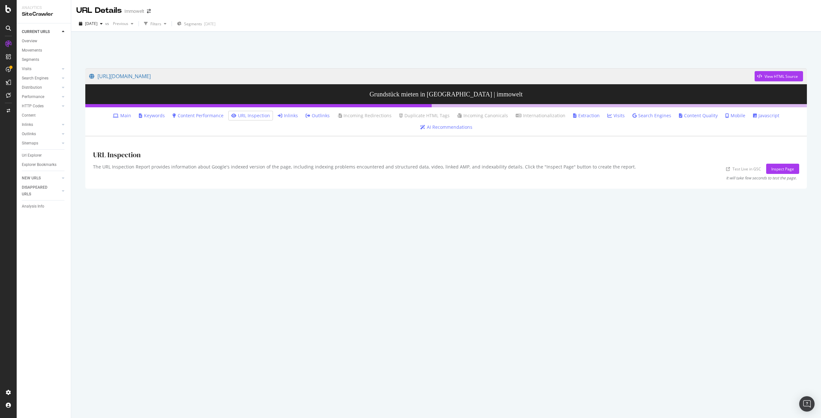
click at [278, 116] on link "Inlinks" at bounding box center [288, 116] width 20 height 6
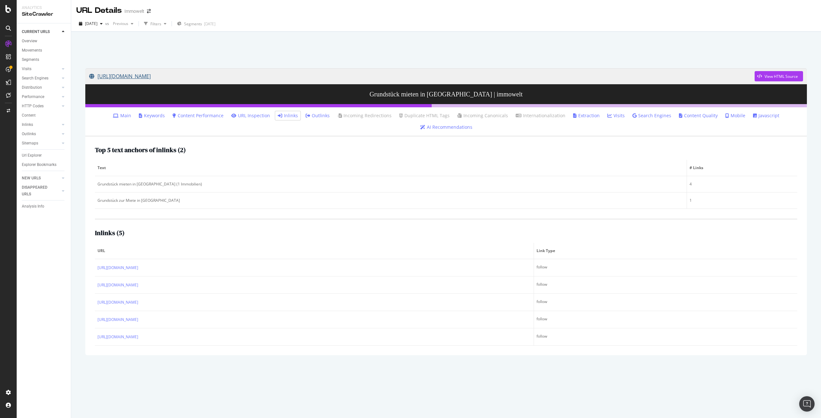
click at [256, 74] on link "https://www.immowelt.de/suche/mieten/grundstueck/niedersachsen/celle-29221/ad08…" at bounding box center [421, 76] width 665 height 16
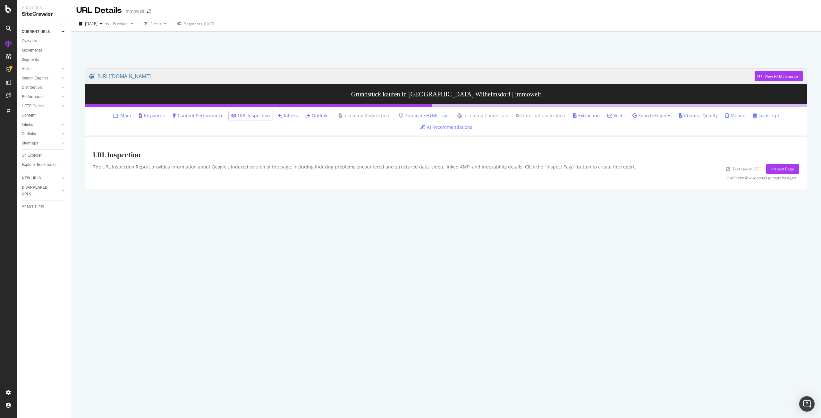
click at [278, 116] on link "Inlinks" at bounding box center [288, 116] width 20 height 6
click at [278, 115] on link "Inlinks" at bounding box center [288, 116] width 20 height 6
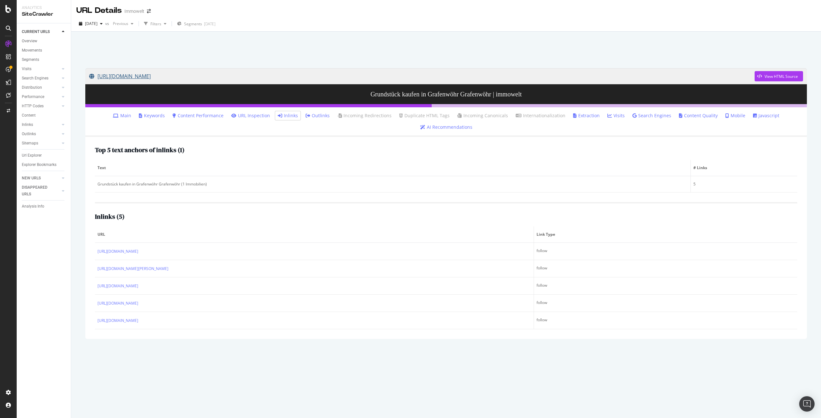
click at [273, 76] on link "[URL][DOMAIN_NAME]" at bounding box center [421, 76] width 665 height 16
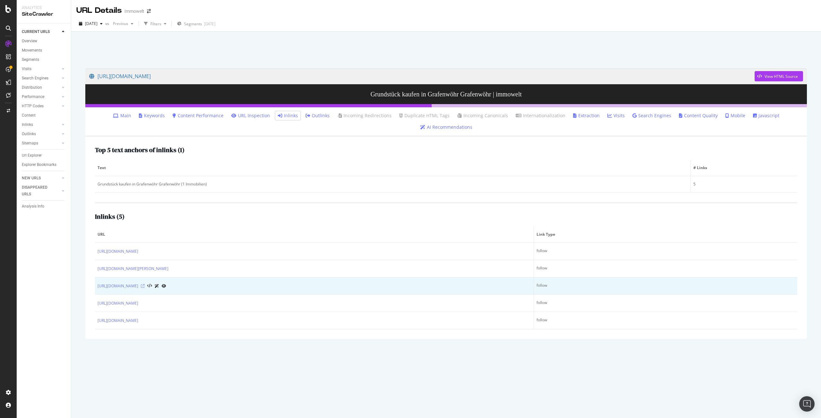
click at [145, 284] on icon at bounding box center [143, 286] width 4 height 4
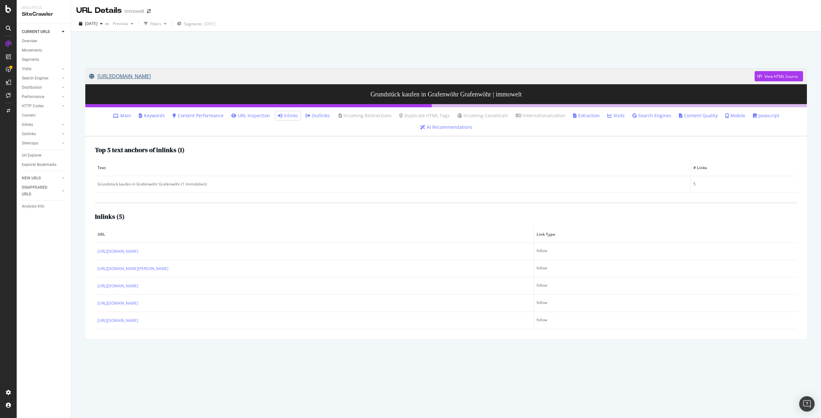
click at [284, 75] on link "[URL][DOMAIN_NAME]" at bounding box center [421, 76] width 665 height 16
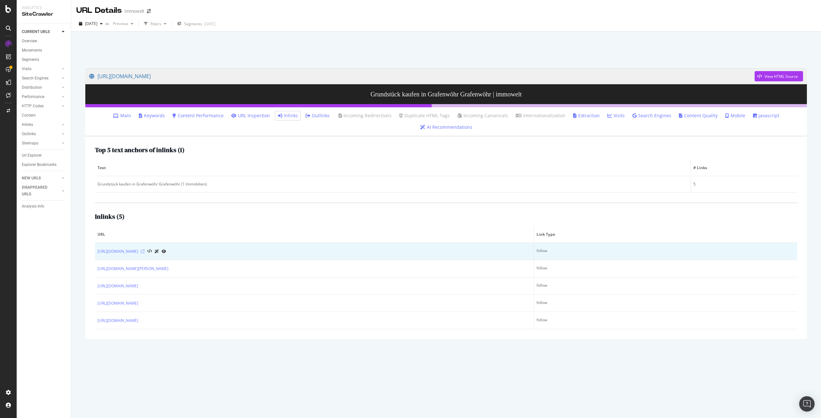
click at [145, 250] on icon at bounding box center [143, 252] width 4 height 4
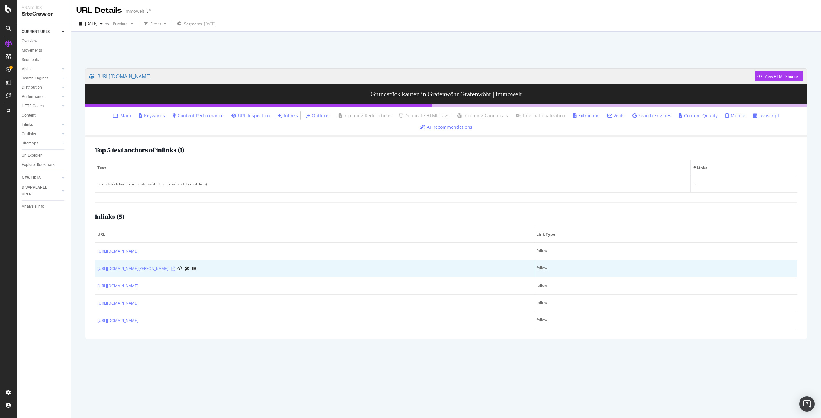
click at [175, 267] on icon at bounding box center [173, 269] width 4 height 4
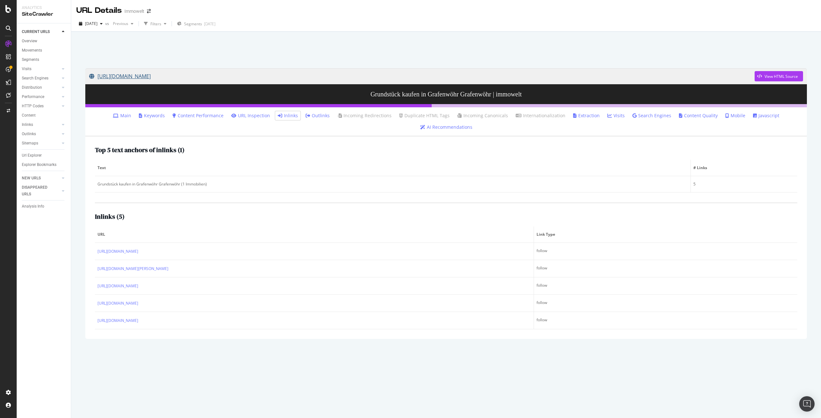
click at [314, 74] on link "[URL][DOMAIN_NAME]" at bounding box center [421, 76] width 665 height 16
